Goal: Information Seeking & Learning: Learn about a topic

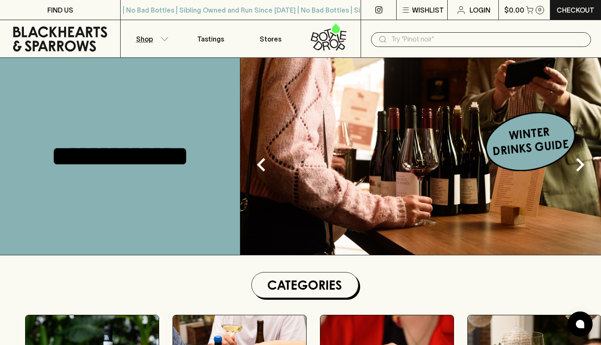
click at [146, 41] on p "Shop" at bounding box center [144, 39] width 17 height 10
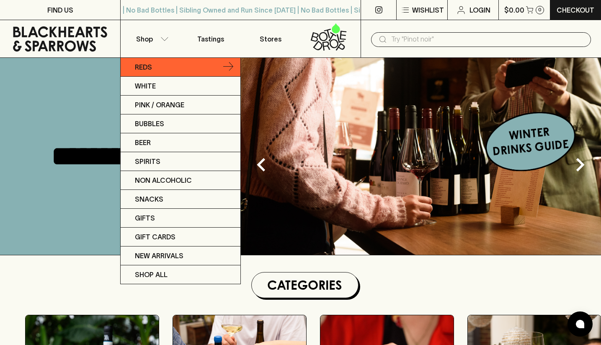
click at [144, 67] on p "Reds" at bounding box center [143, 67] width 17 height 10
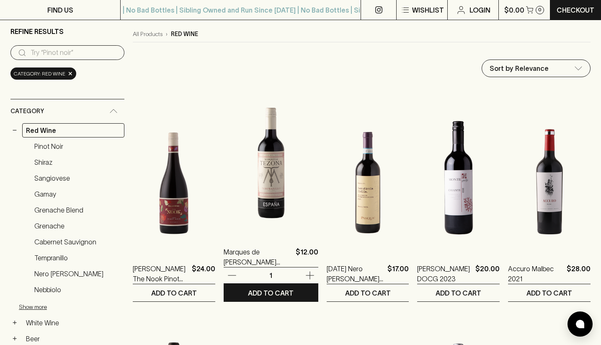
scroll to position [69, 0]
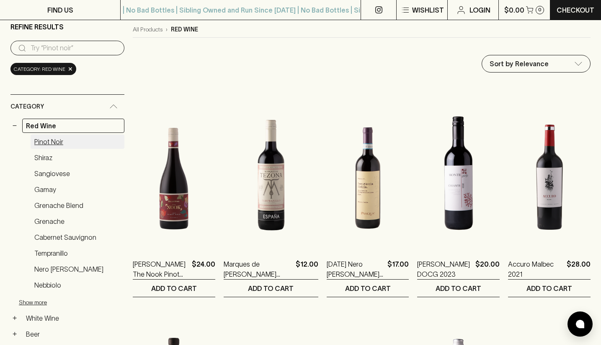
click at [57, 141] on link "Pinot Noir" at bounding box center [78, 141] width 94 height 14
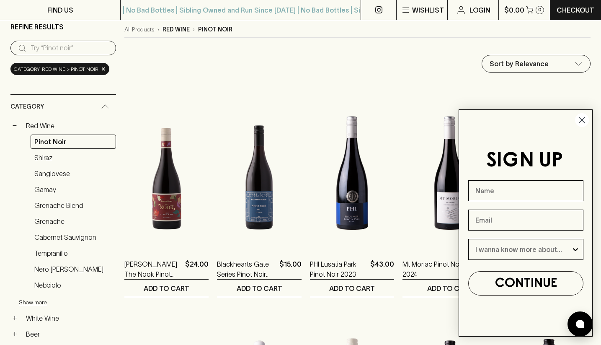
click at [584, 119] on circle "Close dialog" at bounding box center [582, 120] width 14 height 14
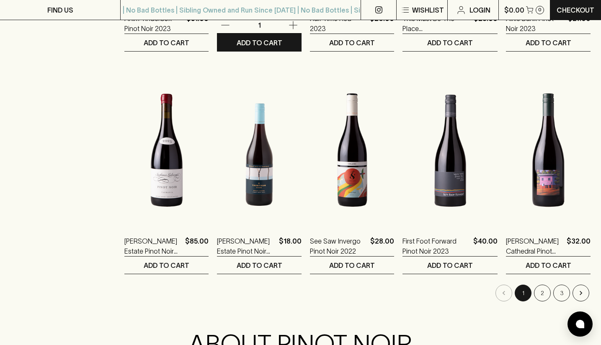
scroll to position [806, 0]
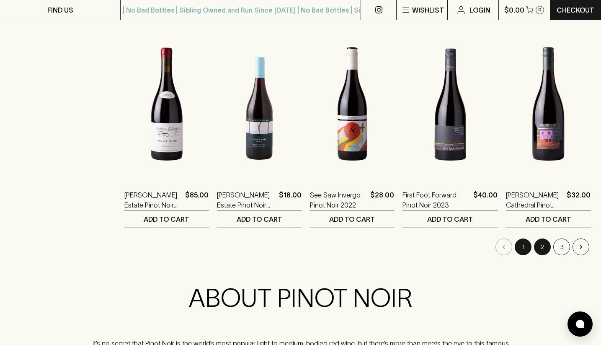
click at [539, 248] on button "2" at bounding box center [542, 246] width 17 height 17
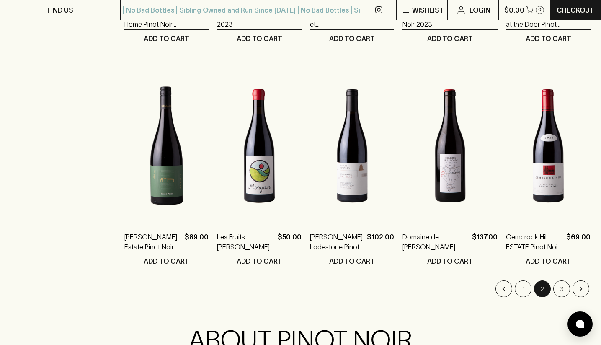
scroll to position [776, 0]
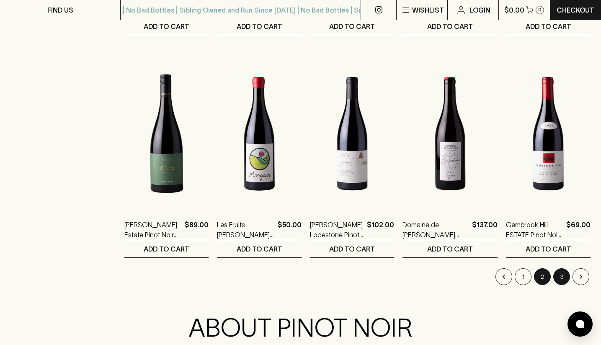
click at [563, 274] on button "3" at bounding box center [561, 276] width 17 height 17
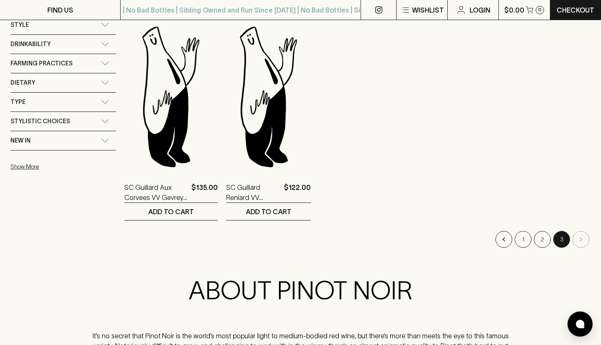
scroll to position [595, 0]
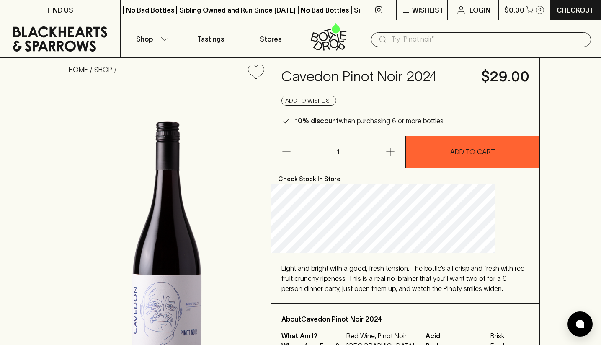
click at [556, 178] on div "HOME SHOP Cavedon Pinot Noir 2024 $29.00 Add to wishlist 10% discount when purc…" at bounding box center [300, 230] width 601 height 344
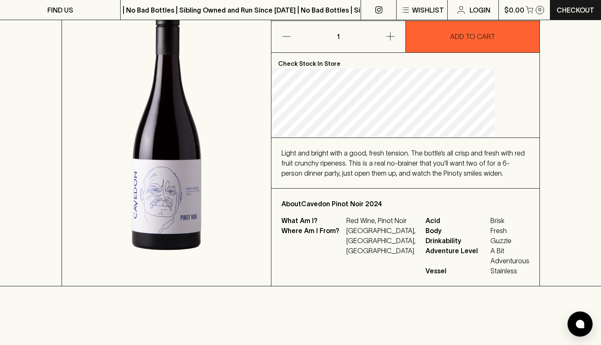
scroll to position [116, 0]
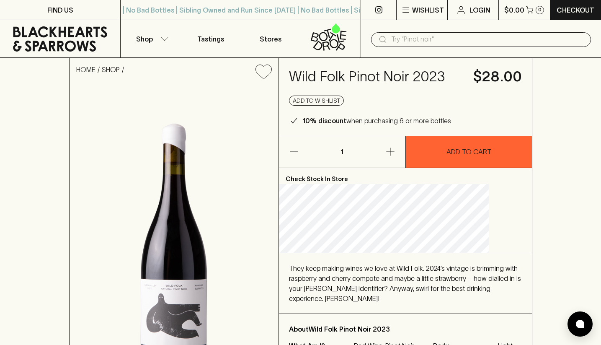
click at [522, 185] on div "HOME SHOP Wild Folk Pinot Noir 2023 $28.00 Add to wishlist 10% discount when pu…" at bounding box center [300, 224] width 601 height 333
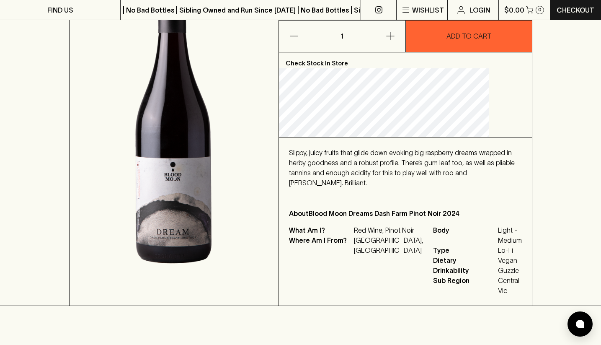
scroll to position [163, 0]
